Goal: Task Accomplishment & Management: Manage account settings

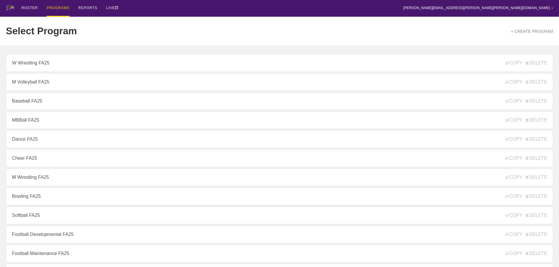
click at [145, 26] on div "Select Program + CREATE PROGRAM" at bounding box center [279, 31] width 547 height 29
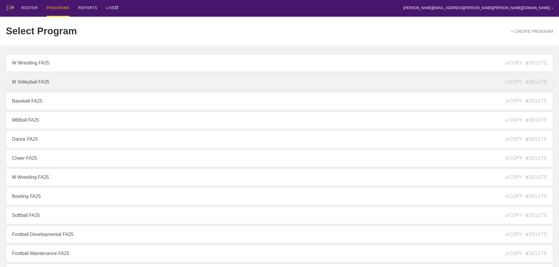
click at [31, 84] on link "M Volleyball FA25" at bounding box center [279, 82] width 547 height 18
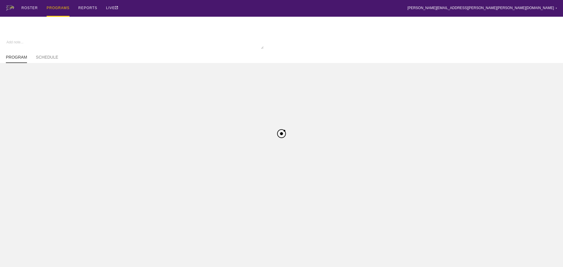
type textarea "x"
type input "M Volleyball FA25"
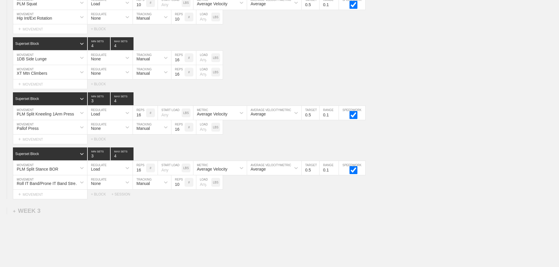
scroll to position [1068, 0]
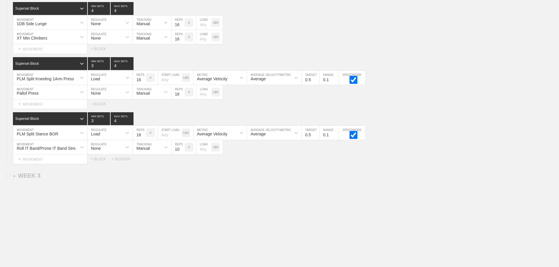
click at [28, 177] on div "+ WEEK 3" at bounding box center [27, 175] width 28 height 7
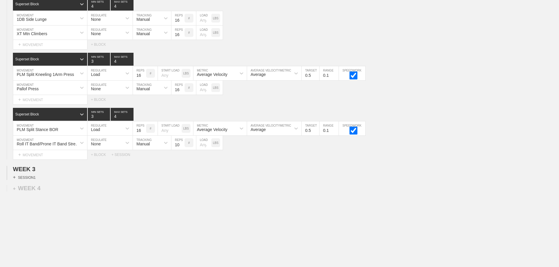
click at [30, 180] on div "+ SESSION 1" at bounding box center [24, 177] width 23 height 5
click at [45, 191] on div "+ BLOCK" at bounding box center [50, 187] width 74 height 9
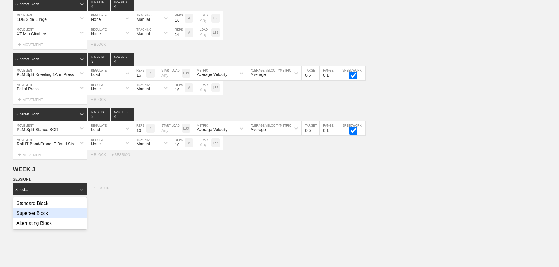
click at [41, 217] on div "Superset Block" at bounding box center [50, 213] width 74 height 10
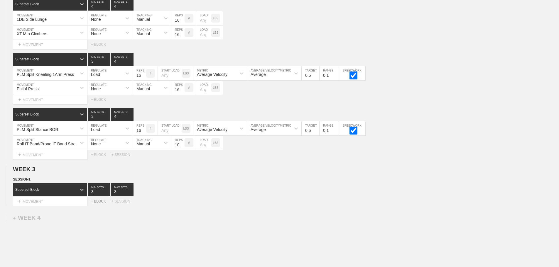
click at [97, 204] on div "+ BLOCK" at bounding box center [101, 201] width 21 height 4
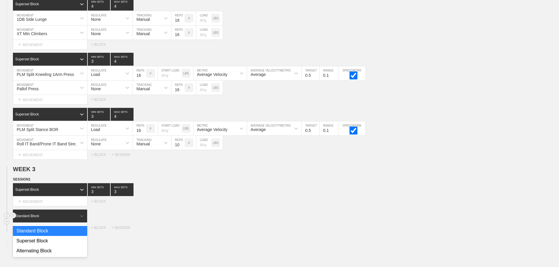
click at [74, 219] on div "Standard Block" at bounding box center [45, 215] width 64 height 5
click at [49, 245] on div "Superset Block" at bounding box center [50, 241] width 74 height 10
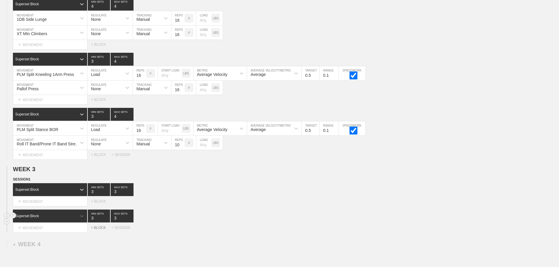
click at [98, 230] on div "+ BLOCK" at bounding box center [101, 228] width 21 height 4
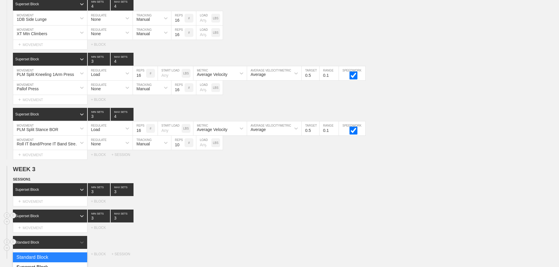
scroll to position [1091, 0]
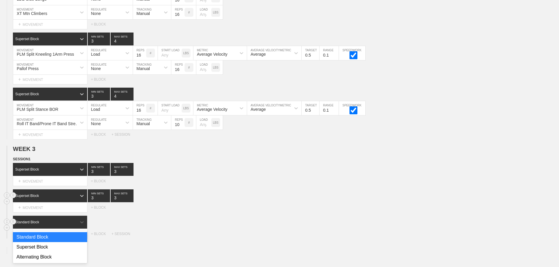
click at [62, 229] on div "option Standard Block focused, 1 of 3. 3 results available. Use Up and Down to …" at bounding box center [50, 222] width 75 height 13
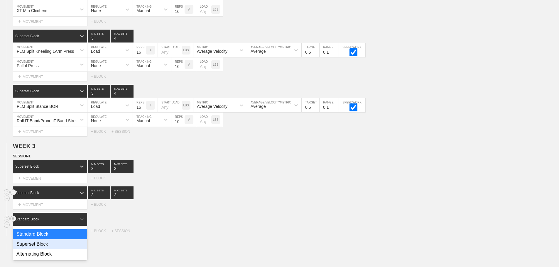
click at [51, 246] on div "Superset Block" at bounding box center [50, 244] width 74 height 10
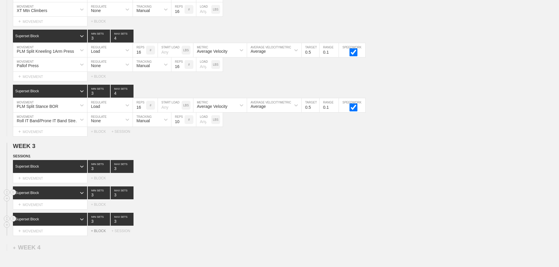
click at [96, 233] on div "+ BLOCK" at bounding box center [101, 231] width 21 height 4
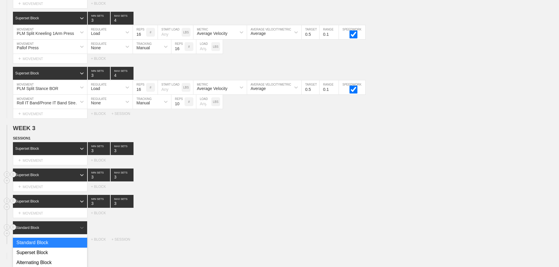
click at [69, 234] on div "option Standard Block focused, 1 of 3. 3 results available. Use Up and Down to …" at bounding box center [50, 227] width 75 height 13
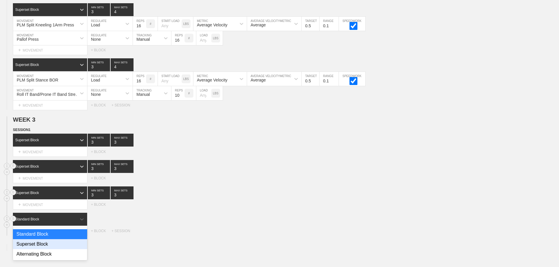
click at [49, 249] on div "Superset Block" at bounding box center [50, 244] width 74 height 10
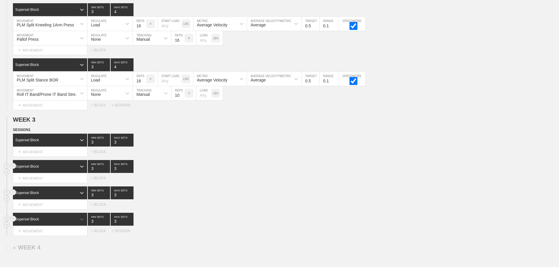
click at [252, 208] on div "Select... MOVEMENT + MOVEMENT + BLOCK" at bounding box center [279, 204] width 559 height 9
type input "4"
click at [130, 145] on input "4" at bounding box center [122, 140] width 23 height 13
type input "4"
click at [130, 172] on input "4" at bounding box center [122, 166] width 23 height 13
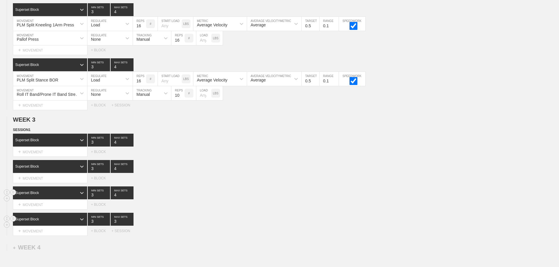
type input "4"
click at [130, 198] on input "4" at bounding box center [122, 193] width 23 height 13
type input "4"
click at [130, 223] on input "4" at bounding box center [122, 219] width 23 height 13
click at [219, 209] on div "Select... MOVEMENT + MOVEMENT + BLOCK" at bounding box center [279, 204] width 559 height 9
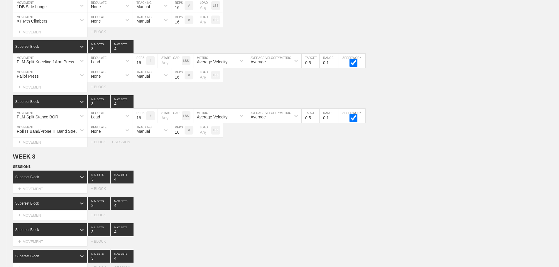
scroll to position [1176, 0]
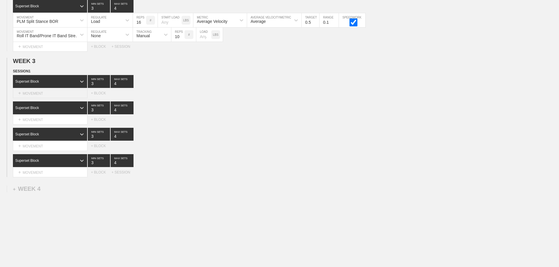
click at [54, 98] on div "+ MOVEMENT" at bounding box center [50, 94] width 74 height 10
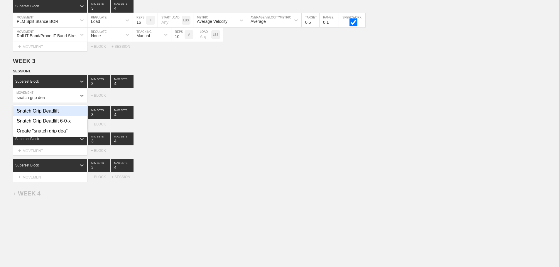
click at [57, 115] on div "Snatch Grip Deadlift" at bounding box center [50, 111] width 74 height 10
type input "snatch grip dea"
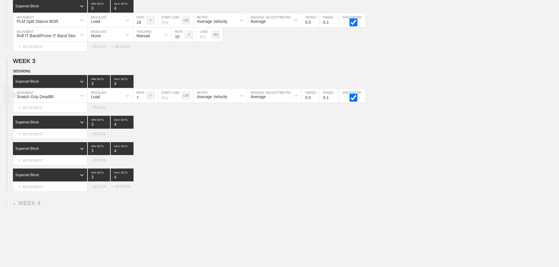
click at [143, 100] on input "7" at bounding box center [139, 96] width 13 height 14
click at [143, 100] on input "8" at bounding box center [139, 96] width 13 height 14
click at [143, 100] on input "9" at bounding box center [139, 96] width 13 height 14
type input "10"
click at [143, 100] on input "10" at bounding box center [139, 96] width 13 height 14
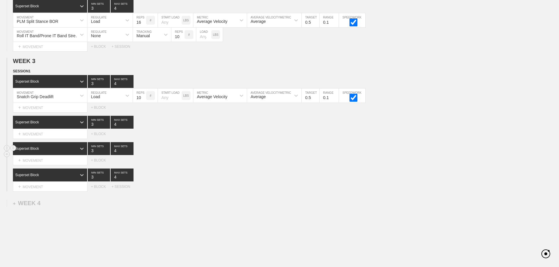
click at [187, 150] on div "Superset Block 3 MIN SETS 4 MAX SETS" at bounding box center [286, 148] width 546 height 13
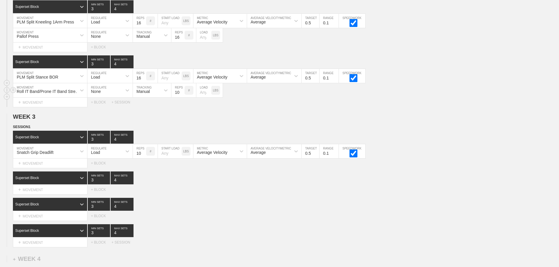
scroll to position [1208, 0]
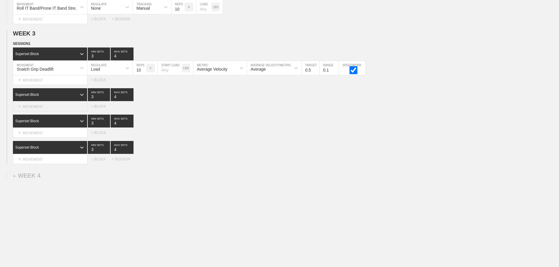
click at [50, 108] on div "+ MOVEMENT" at bounding box center [50, 107] width 74 height 10
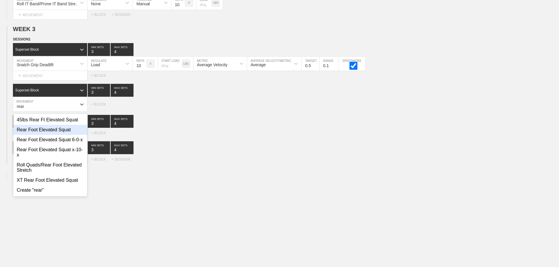
click at [57, 132] on div "Rear Foot Elevated Squat" at bounding box center [50, 130] width 74 height 10
type input "rear"
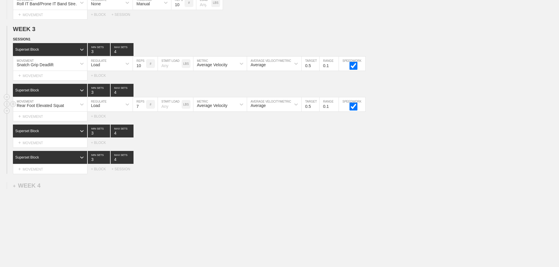
click at [143, 109] on input "7" at bounding box center [139, 104] width 13 height 14
click at [143, 109] on input "8" at bounding box center [139, 104] width 13 height 14
click at [143, 109] on input "9" at bounding box center [139, 104] width 13 height 14
click at [143, 109] on input "10" at bounding box center [139, 104] width 13 height 14
click at [143, 109] on input "11" at bounding box center [139, 104] width 13 height 14
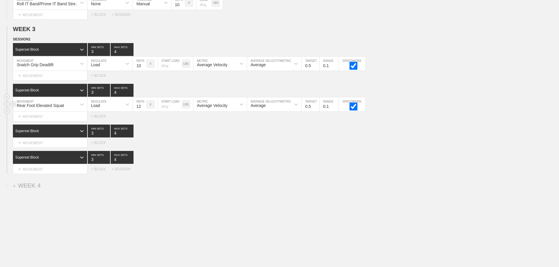
click at [143, 109] on input "12" at bounding box center [139, 104] width 13 height 14
click at [143, 109] on input "13" at bounding box center [139, 104] width 13 height 14
click at [143, 109] on input "14" at bounding box center [139, 104] width 13 height 14
click at [143, 109] on input "15" at bounding box center [139, 104] width 13 height 14
click at [143, 109] on input "16" at bounding box center [139, 104] width 13 height 14
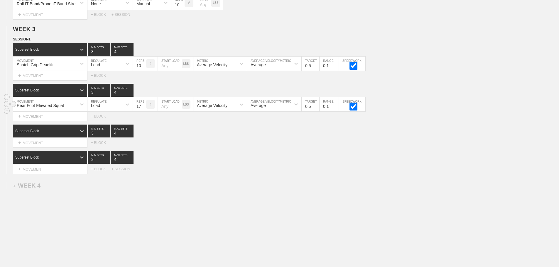
click at [143, 109] on input "17" at bounding box center [139, 104] width 13 height 14
type input "16"
click at [143, 111] on input "16" at bounding box center [139, 104] width 13 height 14
drag, startPoint x: 206, startPoint y: 161, endPoint x: 173, endPoint y: 159, distance: 33.8
click at [206, 161] on div "Superset Block 3 MIN SETS 4 MAX SETS" at bounding box center [286, 157] width 546 height 13
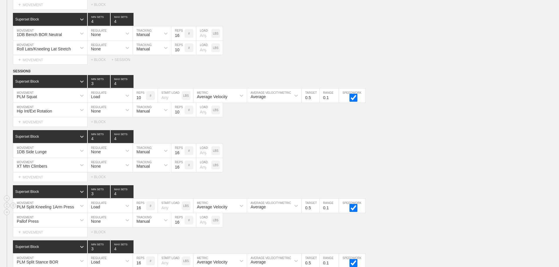
scroll to position [885, 0]
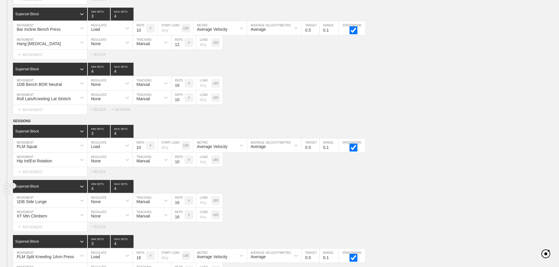
click at [263, 193] on div "Superset Block 4 MIN SETS 4 MAX SETS" at bounding box center [286, 186] width 546 height 13
click at [278, 193] on div "Superset Block 4 MIN SETS 4 MAX SETS" at bounding box center [286, 186] width 546 height 13
click at [280, 189] on div "Superset Block 4 MIN SETS 4 MAX SETS" at bounding box center [286, 186] width 546 height 13
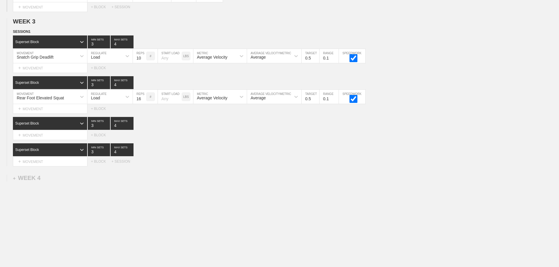
scroll to position [1222, 0]
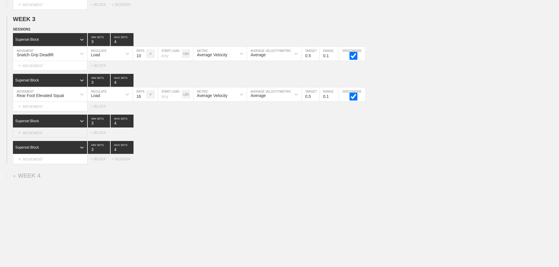
click at [57, 132] on div "+ MOVEMENT" at bounding box center [50, 133] width 74 height 10
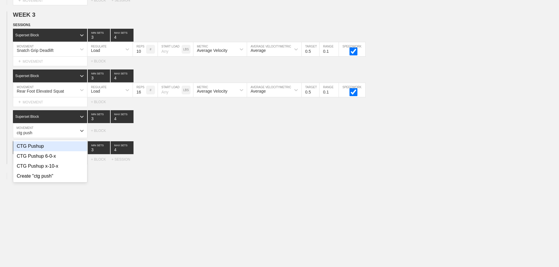
click at [42, 151] on div "CTG Pushup" at bounding box center [50, 146] width 74 height 10
type input "ctg push"
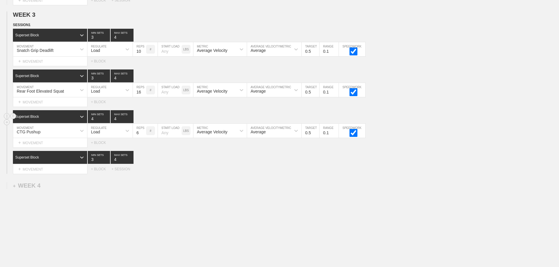
type input "4"
click at [108, 121] on input "4" at bounding box center [99, 116] width 22 height 13
click at [101, 136] on div "Load" at bounding box center [104, 131] width 35 height 10
drag, startPoint x: 101, startPoint y: 149, endPoint x: 134, endPoint y: 147, distance: 32.9
click at [102, 149] on div "None" at bounding box center [109, 146] width 45 height 10
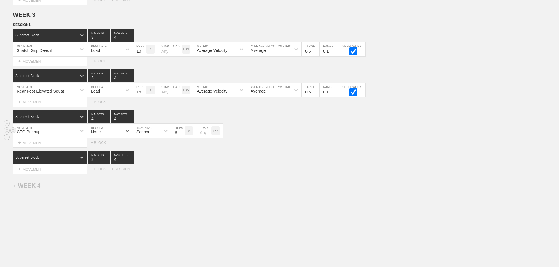
click at [151, 136] on div "Sensor" at bounding box center [147, 131] width 28 height 10
click at [145, 161] on div "Manual" at bounding box center [152, 156] width 38 height 10
click at [181, 136] on input "7" at bounding box center [177, 131] width 13 height 14
click at [181, 136] on input "8" at bounding box center [177, 131] width 13 height 14
click at [181, 136] on input "9" at bounding box center [177, 131] width 13 height 14
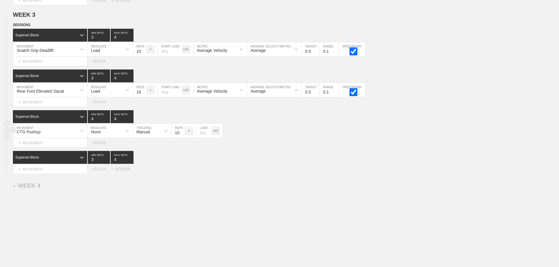
type input "10"
click at [181, 136] on input "10" at bounding box center [177, 131] width 13 height 14
click at [202, 138] on input "number" at bounding box center [203, 131] width 15 height 14
type input "25"
click at [255, 162] on div "Superset Block 3 MIN SETS 4 MAX SETS" at bounding box center [286, 157] width 546 height 13
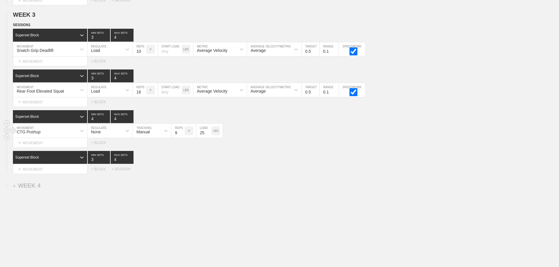
click at [181, 138] on input "9" at bounding box center [177, 131] width 13 height 14
type input "8"
click at [181, 138] on input "8" at bounding box center [177, 131] width 13 height 14
click at [293, 145] on div "Select... MOVEMENT + MOVEMENT + BLOCK" at bounding box center [279, 142] width 559 height 9
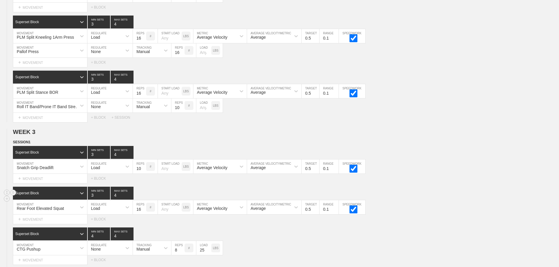
scroll to position [1193, 0]
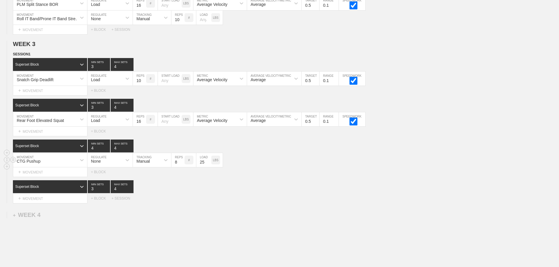
click at [274, 167] on div "CTG Pushup MOVEMENT None REGULATE Manual TRACKING 8 REPS # 25 LOAD LBS" at bounding box center [279, 160] width 559 height 14
click at [289, 167] on div "CTG Pushup MOVEMENT None REGULATE Manual TRACKING 8 REPS # 25 LOAD LBS" at bounding box center [279, 160] width 559 height 14
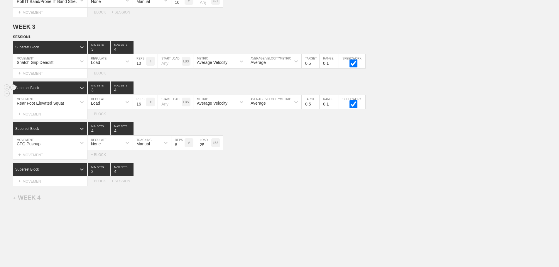
scroll to position [1222, 0]
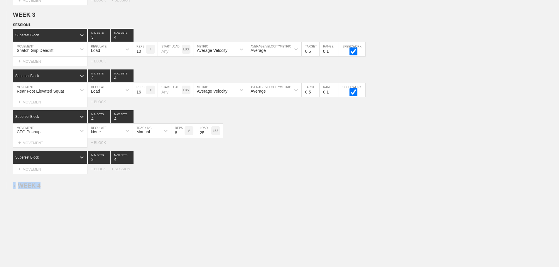
drag, startPoint x: 327, startPoint y: 177, endPoint x: 322, endPoint y: 181, distance: 6.2
click at [299, 164] on div "Superset Block 3 MIN SETS 4 MAX SETS" at bounding box center [286, 157] width 546 height 13
drag, startPoint x: 281, startPoint y: 153, endPoint x: 267, endPoint y: 155, distance: 14.2
click at [274, 155] on div "SESSION 1 Superset Block 3 MIN SETS 4 MAX SETS DUPLICATE INSERT MOVEMENT AFTER …" at bounding box center [279, 98] width 559 height 152
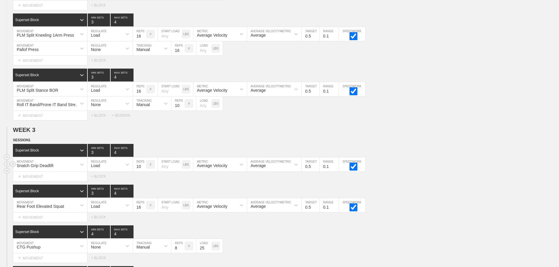
scroll to position [1237, 0]
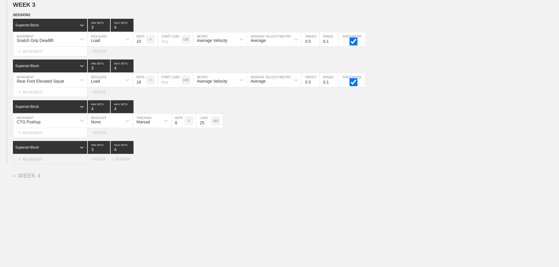
click at [47, 160] on div "+ MOVEMENT" at bounding box center [50, 160] width 74 height 10
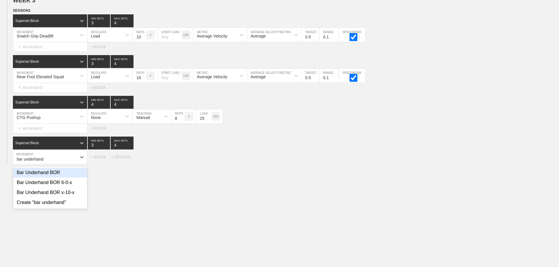
click at [57, 178] on div "Bar Underhand BOR" at bounding box center [50, 173] width 74 height 10
type input "bar underhand"
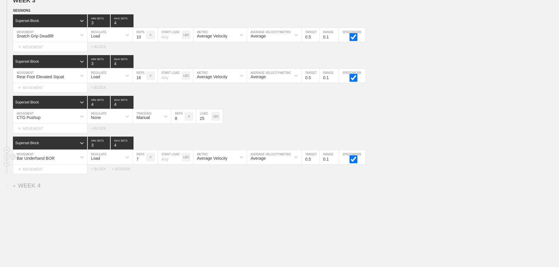
click at [143, 161] on input "7" at bounding box center [139, 157] width 13 height 14
click at [143, 161] on input "8" at bounding box center [139, 157] width 13 height 14
click at [143, 161] on input "9" at bounding box center [139, 157] width 13 height 14
type input "10"
click at [143, 161] on input "10" at bounding box center [139, 157] width 13 height 14
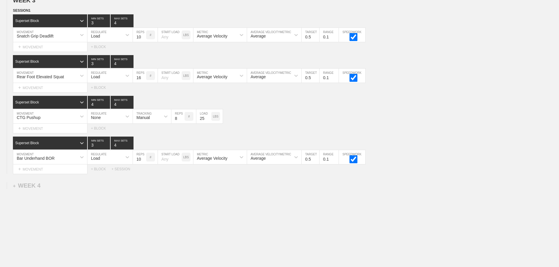
drag, startPoint x: 249, startPoint y: 229, endPoint x: 119, endPoint y: 187, distance: 136.4
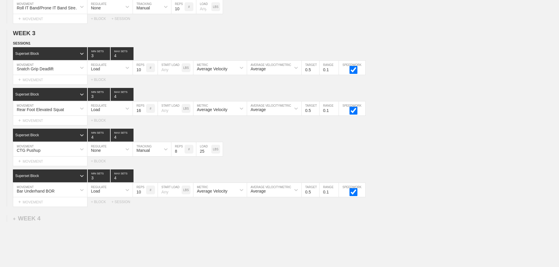
scroll to position [1251, 0]
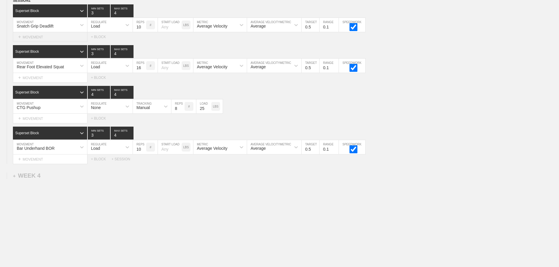
click at [44, 33] on div "+ MOVEMENT" at bounding box center [50, 37] width 74 height 10
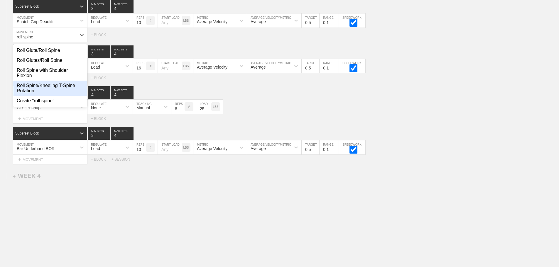
click at [72, 89] on div "Roll Spine/Kneeling T-Spine Rotation" at bounding box center [50, 88] width 74 height 15
type input "roll spine"
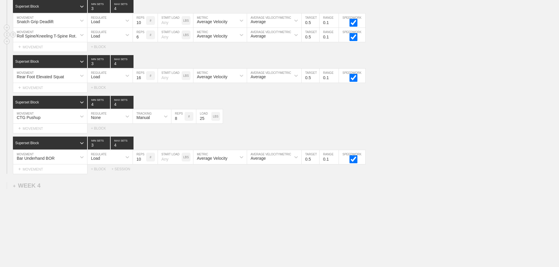
click at [99, 38] on div "Load" at bounding box center [95, 36] width 9 height 5
click at [101, 52] on div "None" at bounding box center [109, 50] width 45 height 10
drag, startPoint x: 128, startPoint y: 47, endPoint x: 145, endPoint y: 43, distance: 17.9
click at [144, 37] on div "Sensor" at bounding box center [147, 35] width 28 height 10
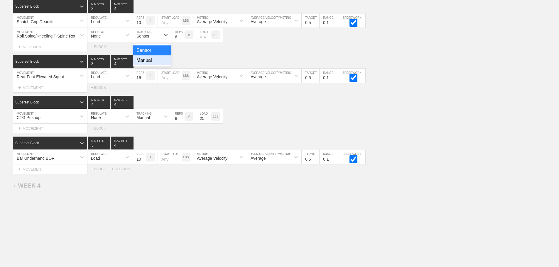
drag, startPoint x: 145, startPoint y: 65, endPoint x: 175, endPoint y: 55, distance: 31.6
click at [147, 65] on div "Manual" at bounding box center [152, 60] width 38 height 10
click at [182, 40] on input "7" at bounding box center [177, 35] width 13 height 14
click at [182, 40] on input "8" at bounding box center [177, 35] width 13 height 14
click at [182, 40] on input "9" at bounding box center [177, 35] width 13 height 14
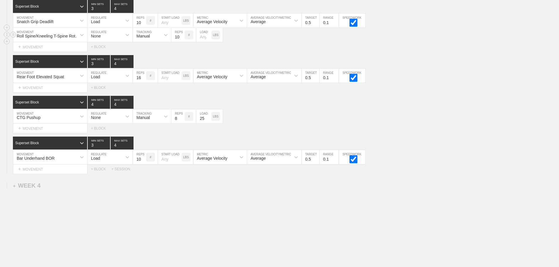
type input "10"
click at [182, 40] on input "10" at bounding box center [177, 35] width 13 height 14
click at [479, 109] on div "Superset Block 4 MIN SETS 4 MAX SETS" at bounding box center [286, 102] width 546 height 13
click at [389, 138] on div "SESSION 1 Superset Block 3 MIN SETS 4 MAX SETS DUPLICATE INSERT MOVEMENT AFTER …" at bounding box center [279, 83] width 559 height 181
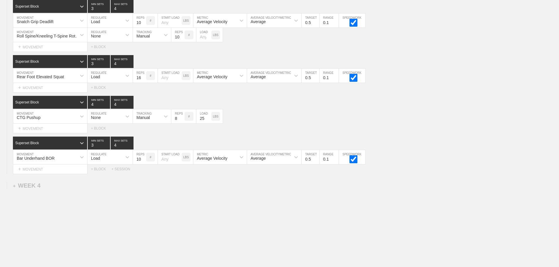
click at [45, 92] on div "+ MOVEMENT" at bounding box center [50, 88] width 74 height 10
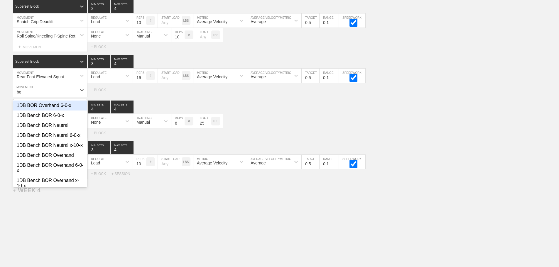
type input "b"
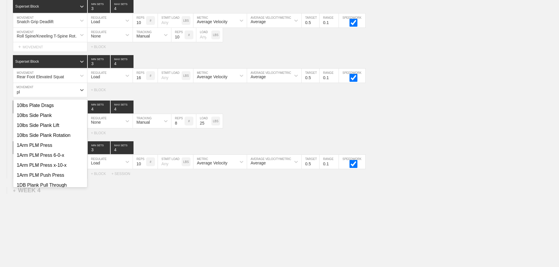
type input "p"
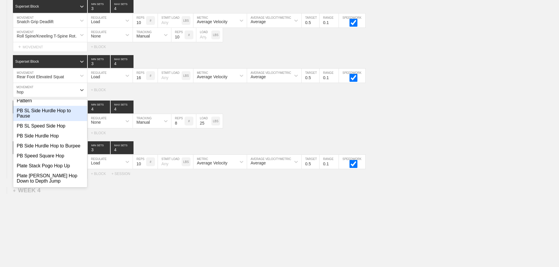
scroll to position [293, 0]
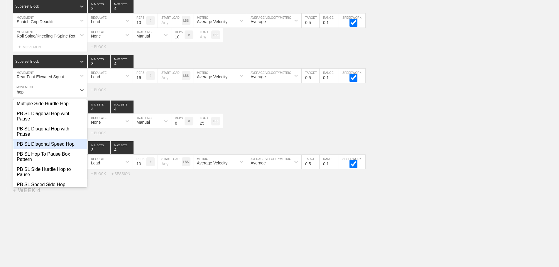
click at [63, 149] on div "PB SL Diagonal Speed Hop" at bounding box center [50, 144] width 74 height 10
type input "hop"
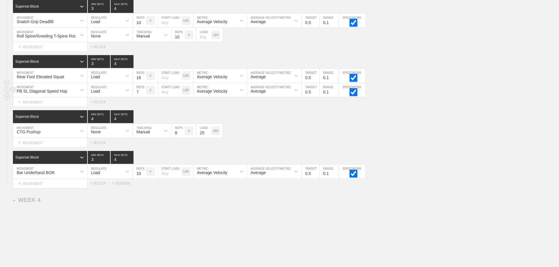
click at [143, 95] on input "7" at bounding box center [139, 90] width 13 height 14
click at [143, 95] on input "8" at bounding box center [139, 90] width 13 height 14
click at [143, 95] on input "9" at bounding box center [139, 90] width 13 height 14
click at [143, 95] on input "10" at bounding box center [139, 90] width 13 height 14
click at [143, 95] on input "11" at bounding box center [139, 90] width 13 height 14
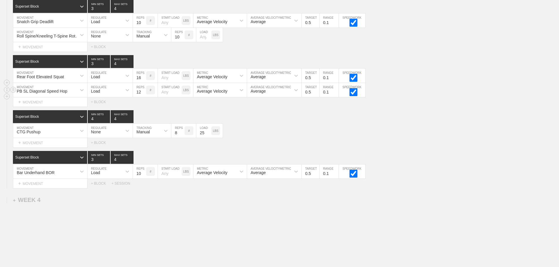
type input "12"
click at [143, 95] on input "12" at bounding box center [139, 90] width 13 height 14
click at [103, 94] on div "Load" at bounding box center [104, 90] width 35 height 10
click at [101, 111] on div "None" at bounding box center [109, 106] width 45 height 10
drag, startPoint x: 143, startPoint y: 95, endPoint x: 143, endPoint y: 102, distance: 7.0
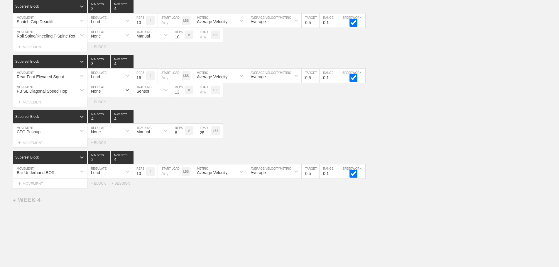
click at [143, 94] on div "Sensor" at bounding box center [142, 91] width 13 height 5
click at [147, 119] on div "Manual" at bounding box center [152, 116] width 38 height 10
drag, startPoint x: 258, startPoint y: 120, endPoint x: 246, endPoint y: 121, distance: 12.1
click at [255, 121] on div "Superset Block 4 MIN SETS 4 MAX SETS" at bounding box center [286, 116] width 546 height 13
drag, startPoint x: 316, startPoint y: 120, endPoint x: 310, endPoint y: 122, distance: 6.4
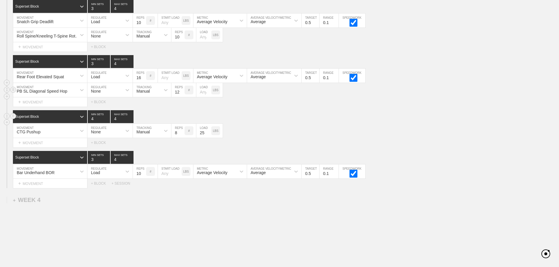
click at [316, 120] on div "Superset Block 4 MIN SETS 4 MAX SETS" at bounding box center [286, 116] width 546 height 13
drag, startPoint x: 216, startPoint y: 214, endPoint x: 212, endPoint y: 213, distance: 3.5
click at [40, 148] on div "+ MOVEMENT" at bounding box center [50, 143] width 74 height 10
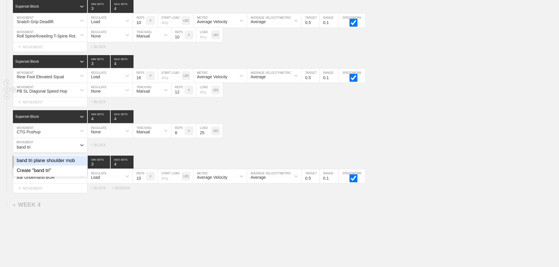
click at [67, 163] on div "band tri plane shoulder mob" at bounding box center [50, 161] width 74 height 10
type input "band tri"
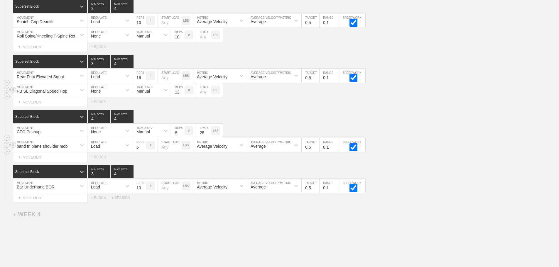
click at [101, 149] on div "Load" at bounding box center [104, 145] width 35 height 10
click at [106, 166] on div "None" at bounding box center [109, 161] width 45 height 10
click at [160, 149] on div "Sensor" at bounding box center [147, 145] width 28 height 10
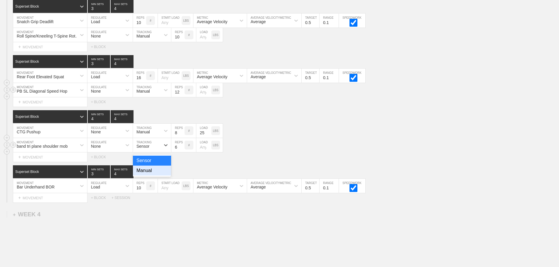
click at [150, 176] on div "Manual" at bounding box center [152, 171] width 38 height 10
click at [182, 152] on input "5" at bounding box center [177, 145] width 13 height 14
click at [182, 152] on input "4" at bounding box center [177, 145] width 13 height 14
click at [182, 152] on input "3" at bounding box center [177, 145] width 13 height 14
click at [182, 150] on input "4" at bounding box center [177, 145] width 13 height 14
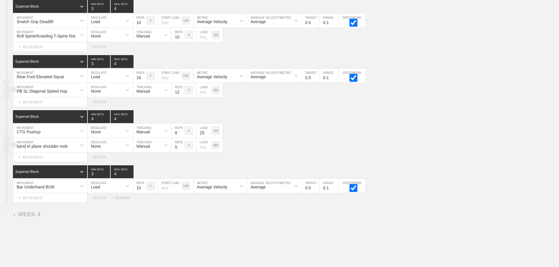
click at [182, 150] on input "5" at bounding box center [177, 145] width 13 height 14
click at [182, 150] on input "6" at bounding box center [177, 145] width 13 height 14
click at [182, 150] on input "7" at bounding box center [177, 145] width 13 height 14
click at [182, 150] on input "8" at bounding box center [177, 145] width 13 height 14
type input "7"
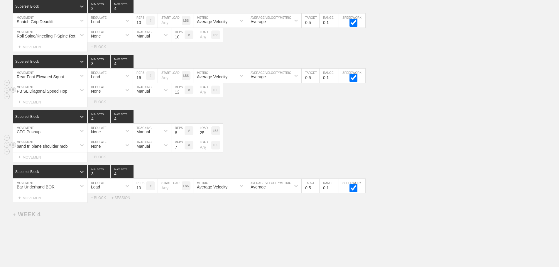
click at [182, 152] on input "7" at bounding box center [177, 145] width 13 height 14
click at [247, 152] on div "band tri plane shoulder mob MOVEMENT None REGULATE Manual TRACKING 7 REPS # LOA…" at bounding box center [279, 145] width 559 height 14
click at [334, 135] on div "CTG Pushup MOVEMENT None REGULATE Manual TRACKING 8 REPS # 25 LOAD LBS" at bounding box center [279, 131] width 559 height 14
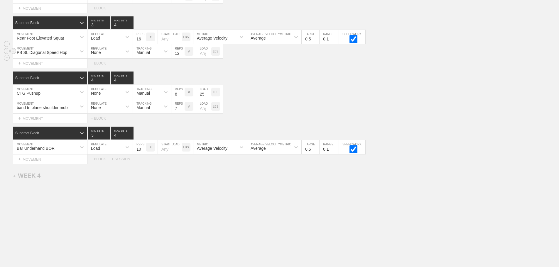
scroll to position [104, 0]
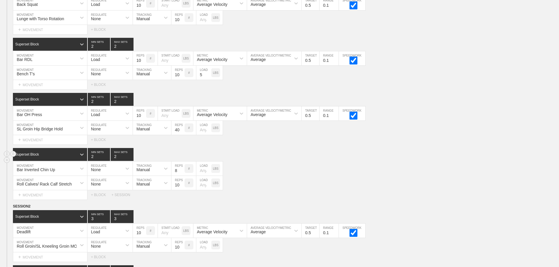
click at [523, 161] on div "Superset Block 2 MIN SETS 2 MAX SETS" at bounding box center [286, 154] width 546 height 13
drag, startPoint x: 456, startPoint y: 130, endPoint x: 563, endPoint y: 83, distance: 117.1
click at [458, 130] on div "SL Groin Hip Bridge Hold MOVEMENT None REGULATE Manual TRACKING 40 REPS # LOAD …" at bounding box center [279, 128] width 559 height 14
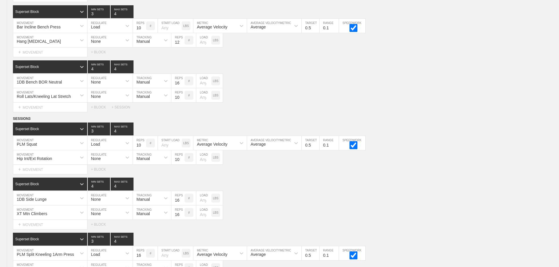
scroll to position [1294, 0]
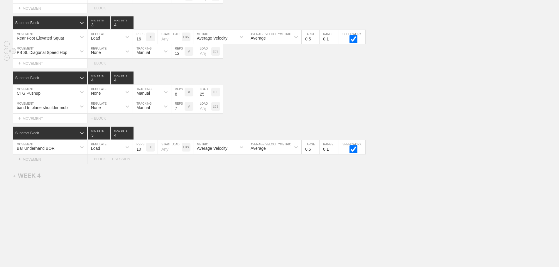
click at [34, 159] on div "+ MOVEMENT" at bounding box center [50, 160] width 74 height 10
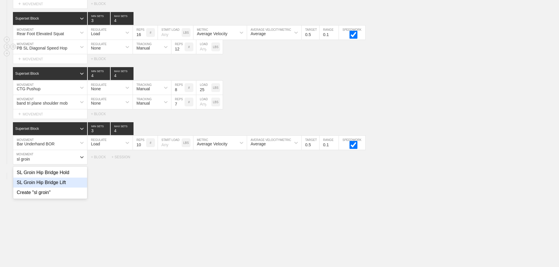
click at [58, 187] on div "SL Groin Hip Bridge Lift" at bounding box center [50, 183] width 74 height 10
type input "sl groin"
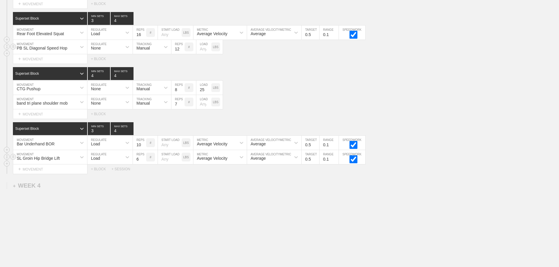
click at [100, 162] on div "Load" at bounding box center [104, 157] width 35 height 10
drag, startPoint x: 98, startPoint y: 176, endPoint x: 143, endPoint y: 171, distance: 45.4
click at [99, 176] on div "None" at bounding box center [109, 173] width 45 height 10
click at [146, 162] on div "Sensor" at bounding box center [147, 157] width 28 height 10
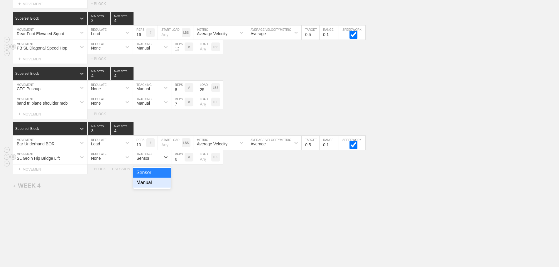
drag, startPoint x: 152, startPoint y: 185, endPoint x: 175, endPoint y: 166, distance: 29.5
click at [152, 185] on div "Manual" at bounding box center [152, 183] width 38 height 10
click at [182, 162] on input "7" at bounding box center [177, 157] width 13 height 14
click at [182, 162] on input "8" at bounding box center [177, 157] width 13 height 14
click at [182, 162] on input "9" at bounding box center [177, 157] width 13 height 14
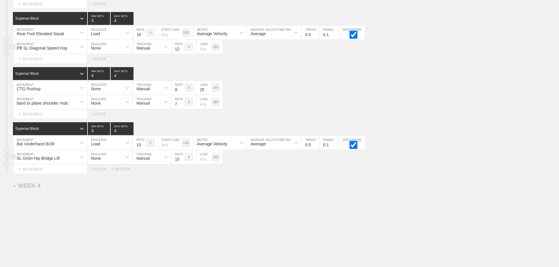
click at [182, 162] on input "10" at bounding box center [177, 157] width 13 height 14
click at [182, 162] on input "11" at bounding box center [177, 157] width 13 height 14
type input "12"
click at [182, 162] on input "12" at bounding box center [177, 157] width 13 height 14
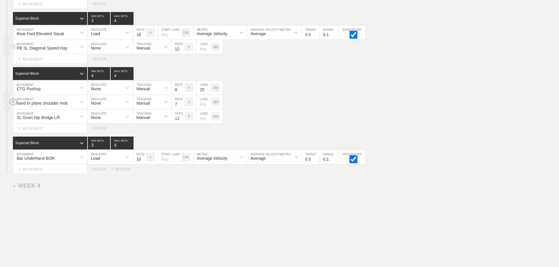
click at [13, 105] on circle at bounding box center [13, 101] width 7 height 7
click at [32, 118] on div "DELETE" at bounding box center [41, 117] width 47 height 9
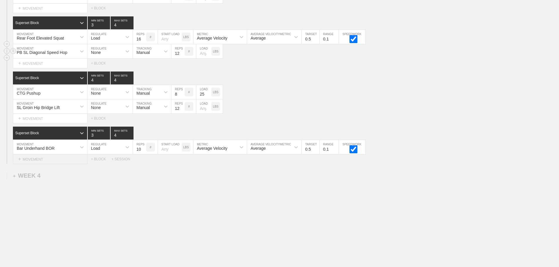
click at [43, 160] on div "+ MOVEMENT" at bounding box center [50, 160] width 74 height 10
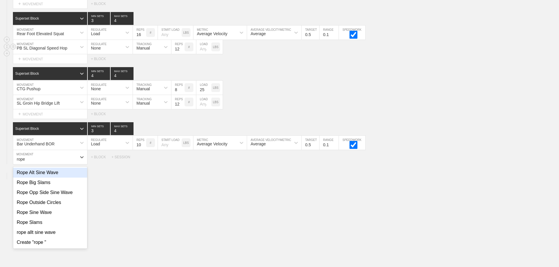
click at [52, 178] on div "Rope Alt Sine Wave" at bounding box center [50, 173] width 74 height 10
type input "rope"
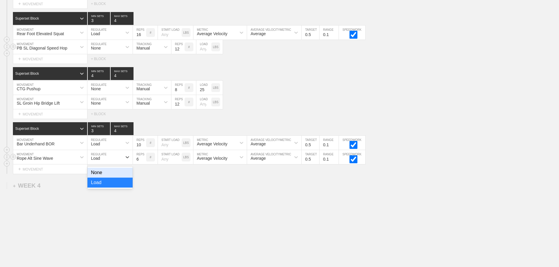
click at [116, 160] on div "Load" at bounding box center [104, 157] width 35 height 10
click at [99, 177] on div "None" at bounding box center [109, 173] width 45 height 10
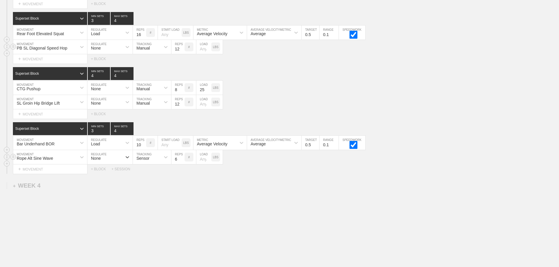
click at [148, 162] on div "Sensor" at bounding box center [147, 157] width 28 height 10
click at [152, 187] on div "Manual" at bounding box center [152, 183] width 38 height 10
click at [181, 162] on input "7" at bounding box center [177, 157] width 13 height 14
click at [181, 162] on input "8" at bounding box center [177, 157] width 13 height 14
click at [181, 162] on input "9" at bounding box center [177, 157] width 13 height 14
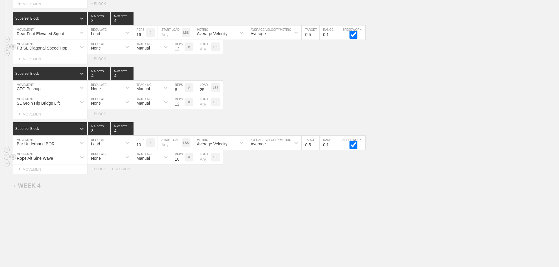
click at [181, 162] on input "10" at bounding box center [177, 157] width 13 height 14
click at [181, 162] on input "11" at bounding box center [177, 157] width 13 height 14
click at [181, 162] on input "12" at bounding box center [177, 157] width 13 height 14
click at [181, 162] on input "13" at bounding box center [177, 157] width 13 height 14
click at [181, 162] on input "14" at bounding box center [177, 157] width 13 height 14
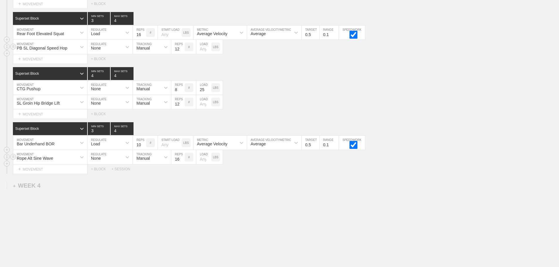
click at [181, 162] on input "16" at bounding box center [177, 157] width 13 height 14
click at [181, 162] on input "17" at bounding box center [177, 157] width 13 height 14
click at [181, 162] on input "18" at bounding box center [177, 157] width 13 height 14
click at [181, 162] on input "19" at bounding box center [177, 157] width 13 height 14
click at [181, 162] on input "20" at bounding box center [177, 157] width 13 height 14
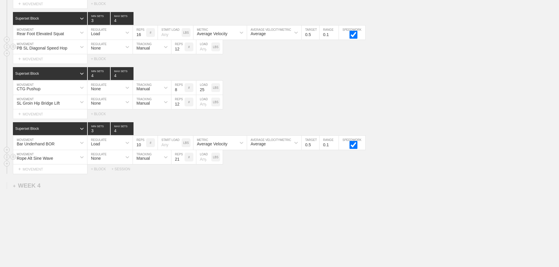
click at [181, 162] on input "21" at bounding box center [177, 157] width 13 height 14
click at [181, 162] on input "22" at bounding box center [177, 157] width 13 height 14
click at [181, 162] on input "23" at bounding box center [177, 157] width 13 height 14
click at [181, 162] on input "24" at bounding box center [177, 157] width 13 height 14
click at [181, 162] on input "25" at bounding box center [177, 157] width 13 height 14
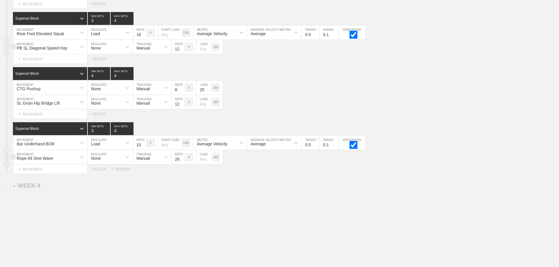
click at [181, 162] on input "26" at bounding box center [177, 157] width 13 height 14
click at [181, 162] on input "27" at bounding box center [177, 157] width 13 height 14
click at [181, 162] on input "28" at bounding box center [177, 157] width 13 height 14
click at [181, 162] on input "29" at bounding box center [177, 157] width 13 height 14
click at [181, 162] on input "30" at bounding box center [177, 157] width 13 height 14
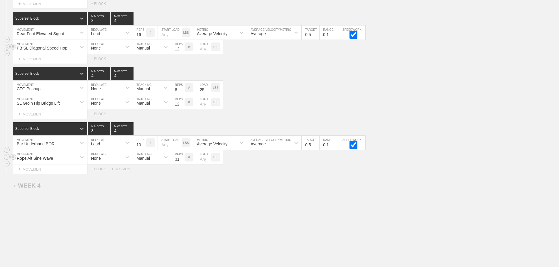
click at [181, 162] on input "31" at bounding box center [177, 157] width 13 height 14
click at [181, 162] on input "38" at bounding box center [177, 157] width 13 height 14
click at [181, 162] on input "39" at bounding box center [177, 157] width 13 height 14
type input "40"
click at [181, 162] on input "40" at bounding box center [177, 157] width 13 height 14
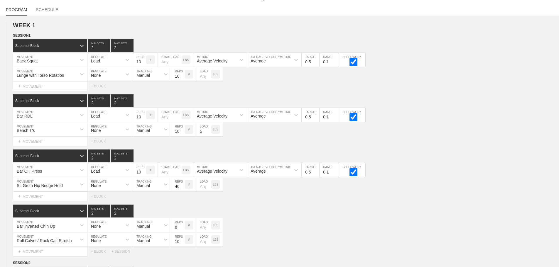
scroll to position [0, 0]
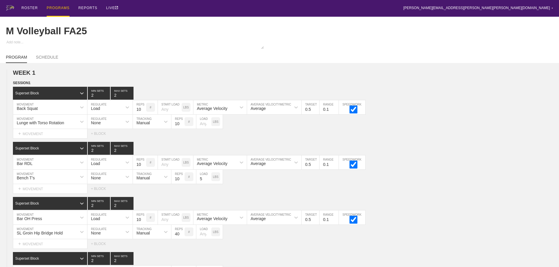
click at [59, 6] on div "PROGRAMS" at bounding box center [58, 8] width 23 height 17
